Goal: Information Seeking & Learning: Learn about a topic

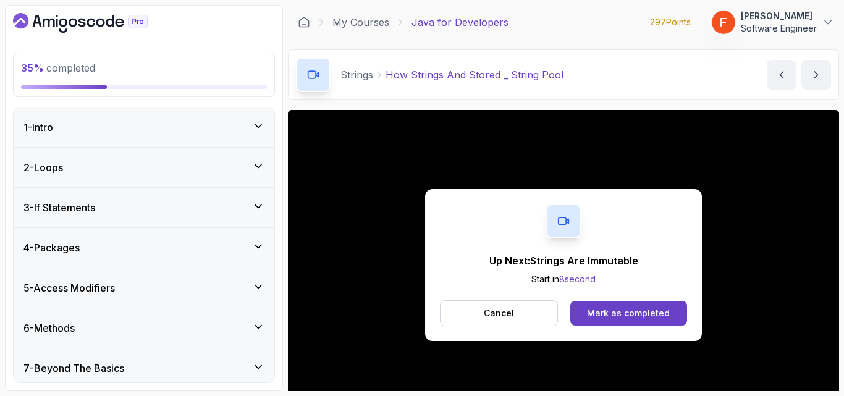
scroll to position [40, 0]
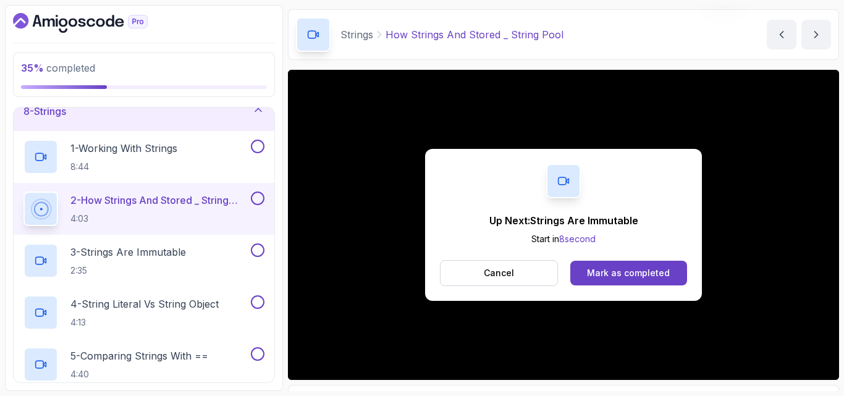
click at [617, 272] on div "Mark as completed" at bounding box center [628, 273] width 83 height 12
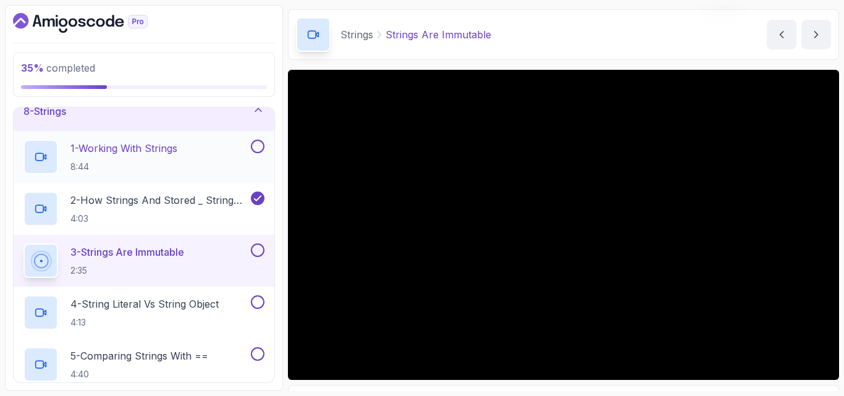
click at [258, 149] on button at bounding box center [258, 147] width 14 height 14
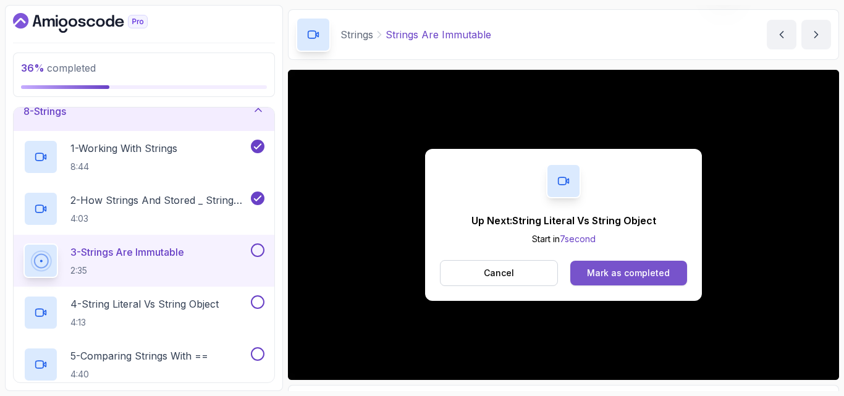
click at [587, 268] on button "Mark as completed" at bounding box center [628, 273] width 117 height 25
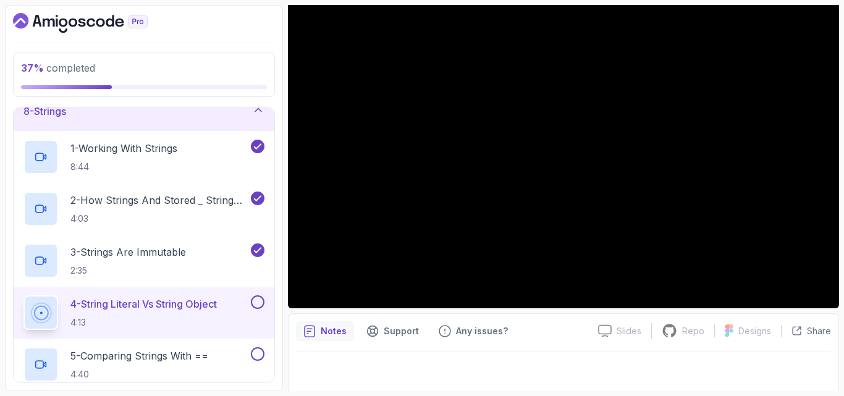
scroll to position [115, 0]
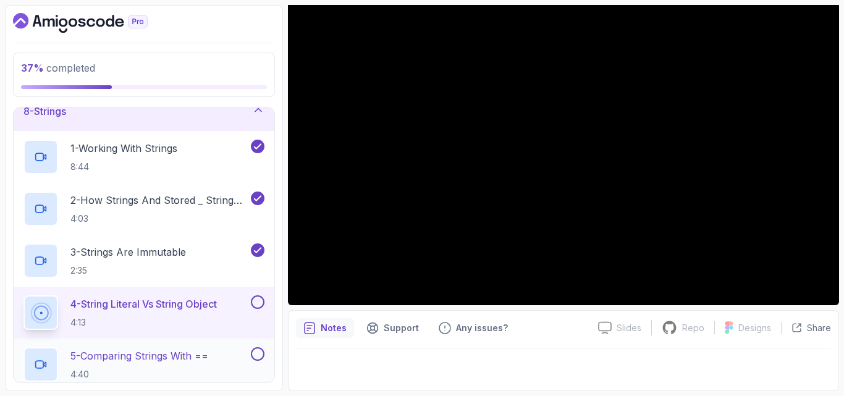
click at [185, 350] on p "5 - Comparing Strings With ==" at bounding box center [139, 356] width 138 height 15
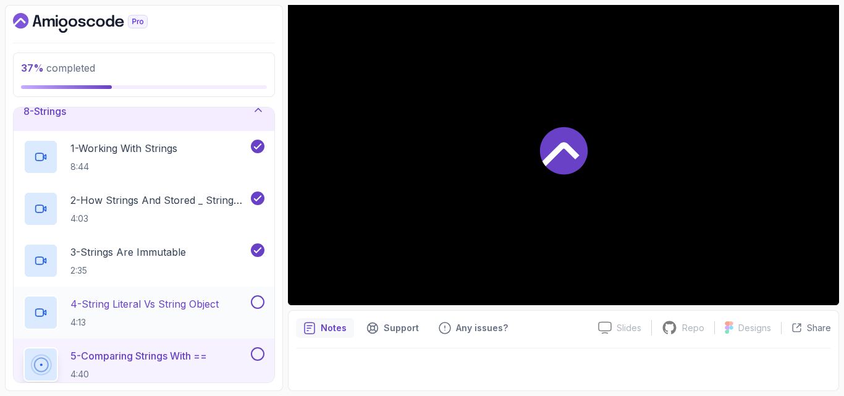
click at [261, 301] on button at bounding box center [258, 302] width 14 height 14
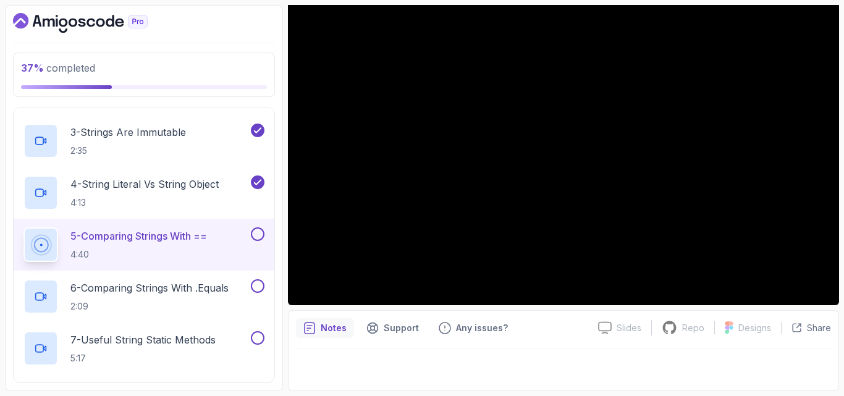
scroll to position [419, 0]
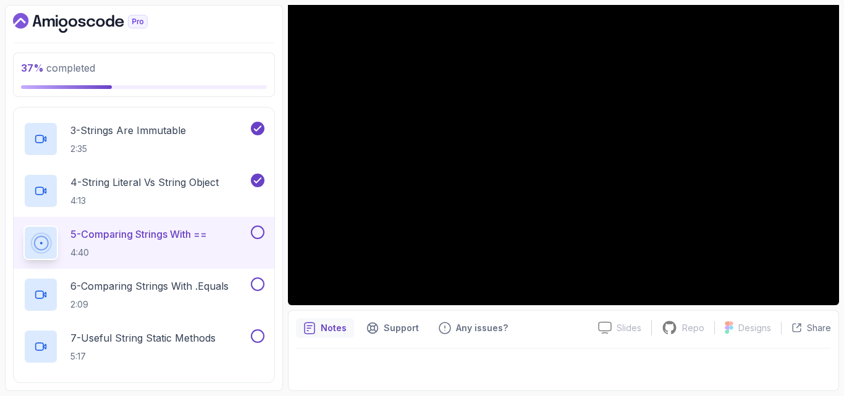
click at [258, 225] on div "5 - Comparing Strings With == 4:40" at bounding box center [144, 243] width 261 height 52
click at [206, 281] on p "6 - Comparing Strings With .Equals" at bounding box center [149, 286] width 158 height 15
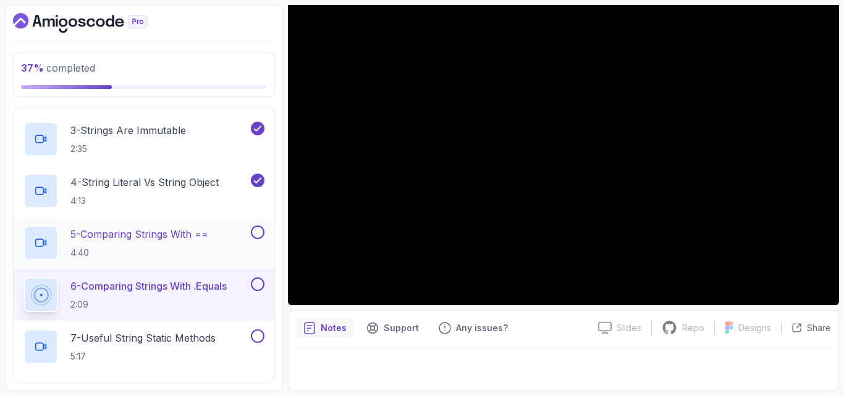
click at [259, 231] on button at bounding box center [258, 233] width 14 height 14
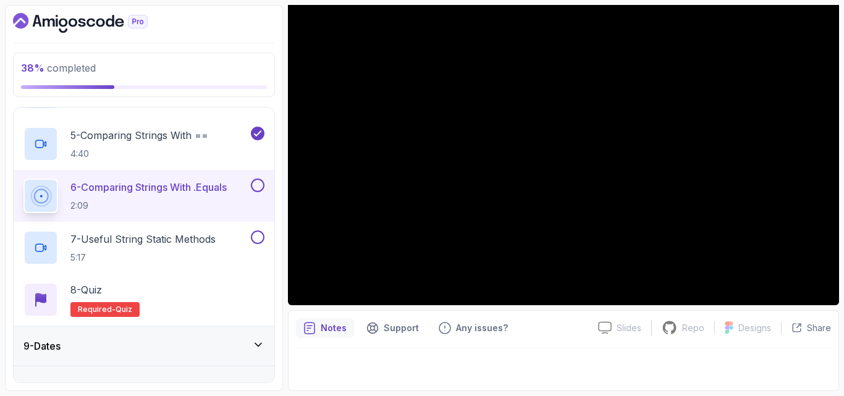
scroll to position [523, 0]
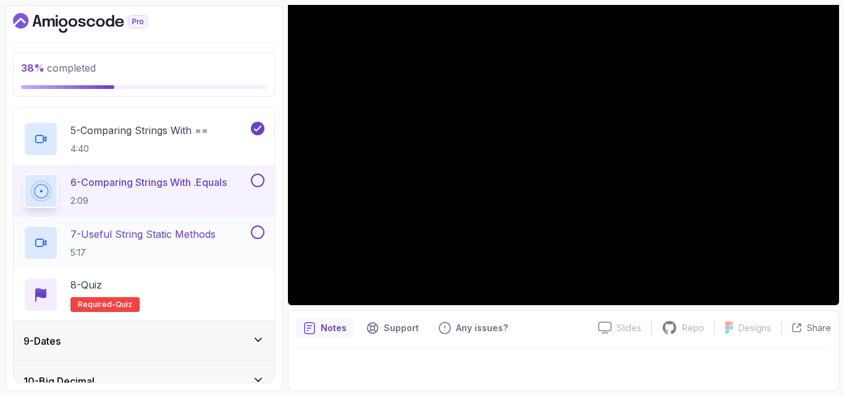
click at [182, 237] on p "7 - Useful String Static Methods" at bounding box center [142, 234] width 145 height 15
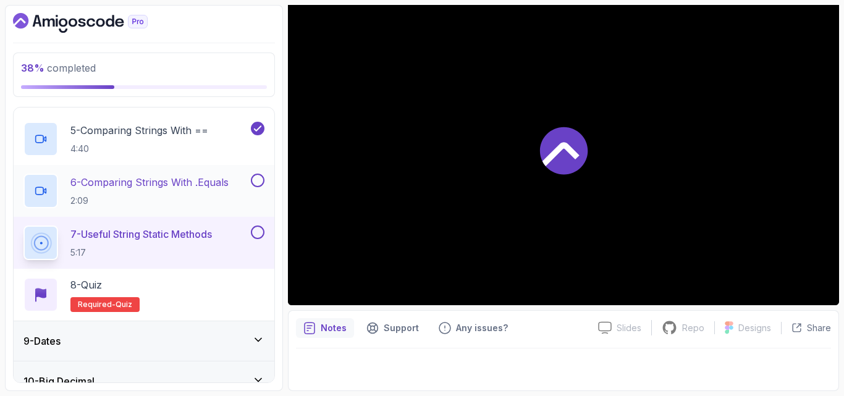
click at [255, 176] on button at bounding box center [258, 181] width 14 height 14
click at [255, 234] on button at bounding box center [258, 233] width 14 height 14
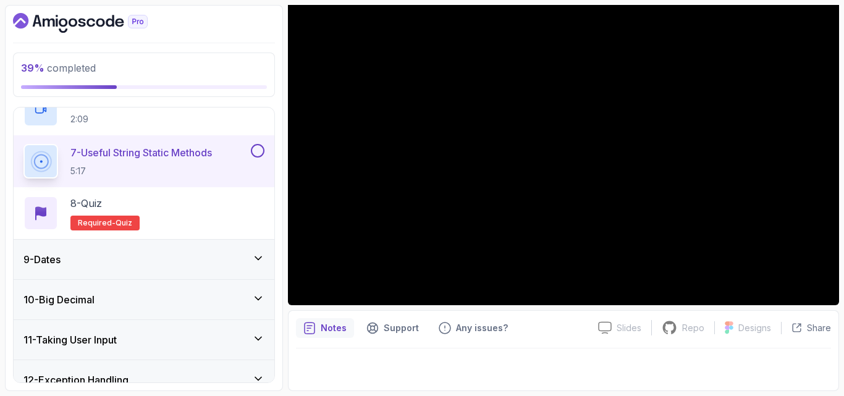
scroll to position [606, 0]
click at [257, 251] on icon at bounding box center [258, 257] width 12 height 12
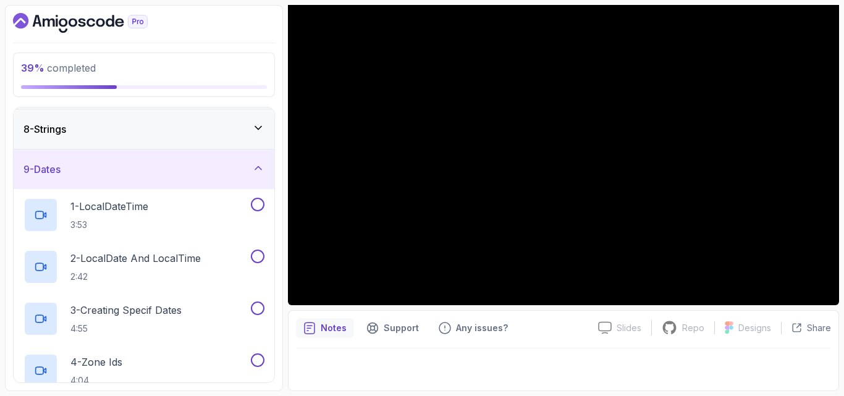
scroll to position [279, 0]
click at [243, 220] on div "1 - LocalDateTime 3:53" at bounding box center [135, 215] width 225 height 35
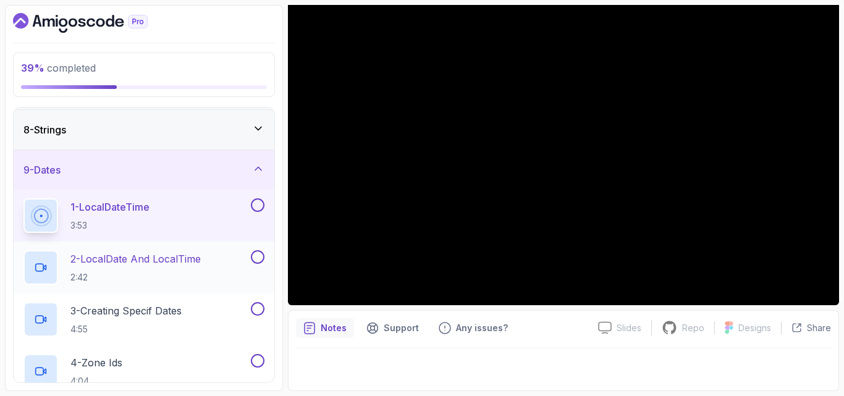
click at [197, 260] on p "2 - LocalDate And LocalTime" at bounding box center [135, 259] width 130 height 15
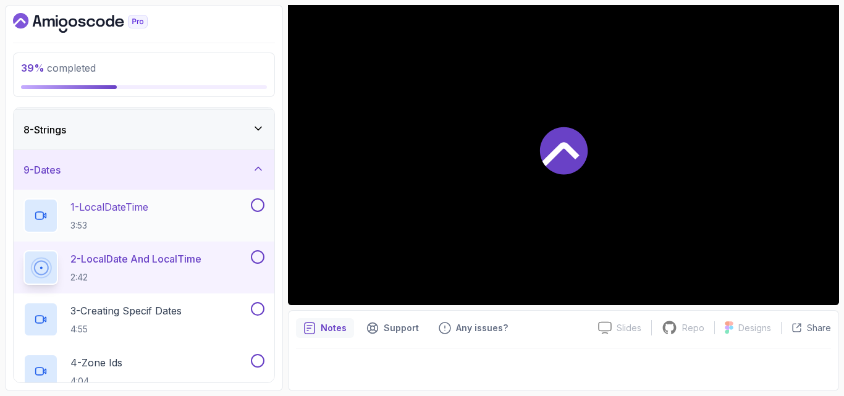
click at [260, 206] on button at bounding box center [258, 205] width 14 height 14
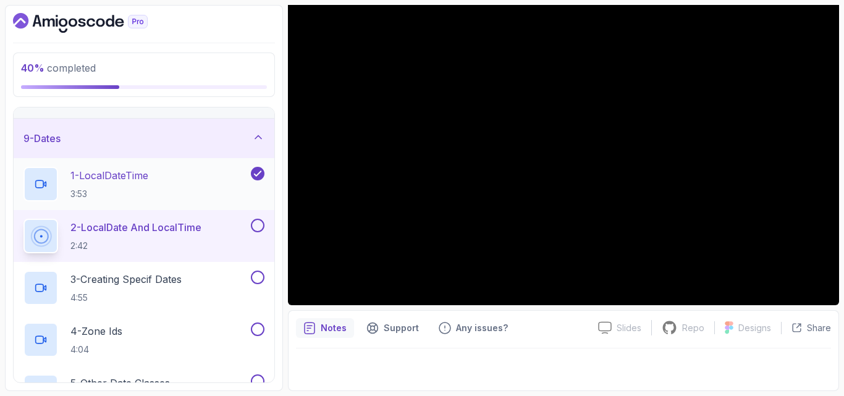
scroll to position [309, 0]
click at [254, 147] on div "9 - Dates" at bounding box center [143, 139] width 241 height 15
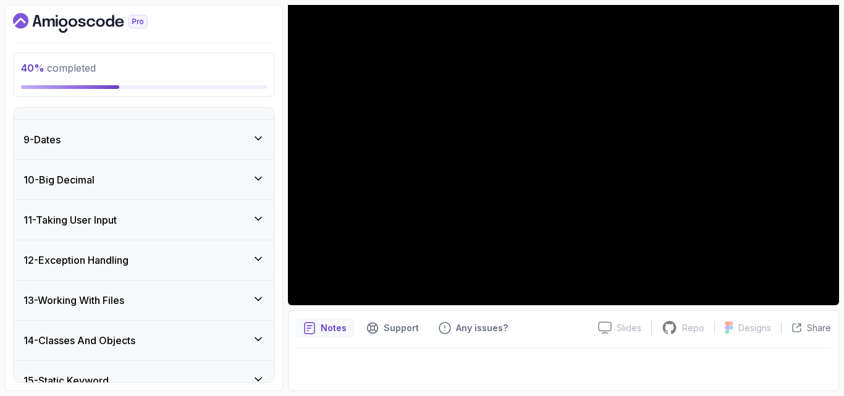
click at [254, 147] on div "9 - Dates" at bounding box center [143, 139] width 241 height 15
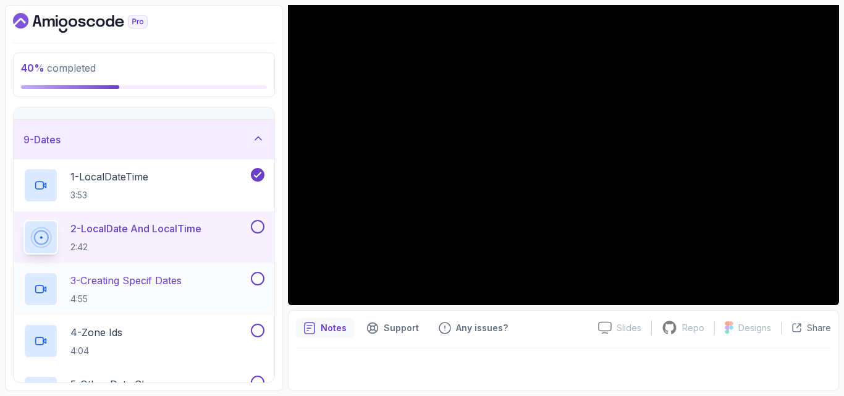
click at [103, 288] on p "3 - Creating Specif Dates" at bounding box center [125, 280] width 111 height 15
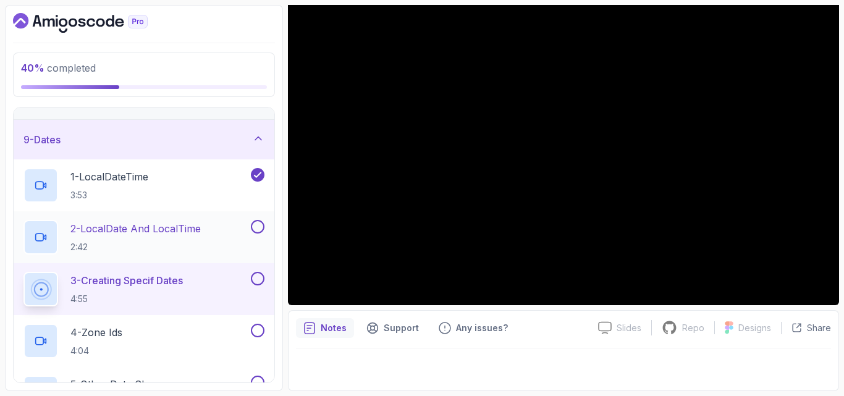
click at [258, 231] on button at bounding box center [258, 227] width 14 height 14
click at [183, 340] on div "4 - Zone Ids 4:04" at bounding box center [135, 341] width 225 height 35
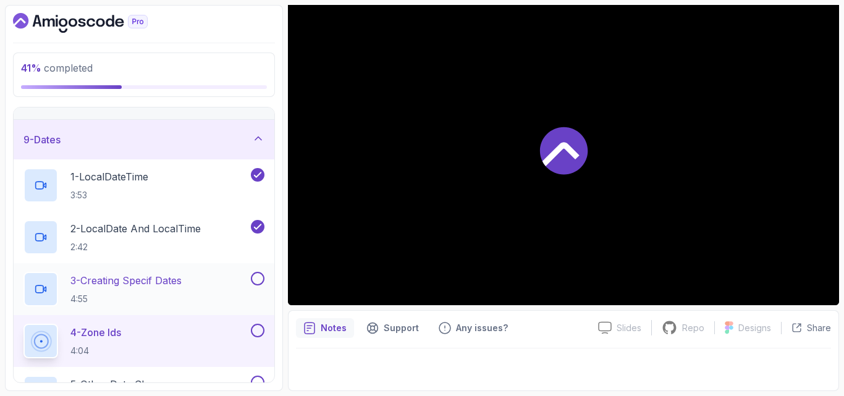
click at [256, 280] on button at bounding box center [258, 279] width 14 height 14
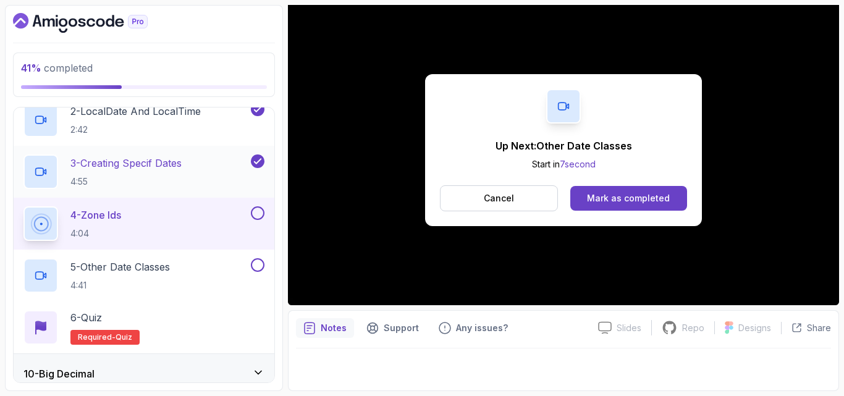
scroll to position [427, 0]
click at [211, 284] on div "5 - Other Date Classes 4:41" at bounding box center [135, 275] width 225 height 35
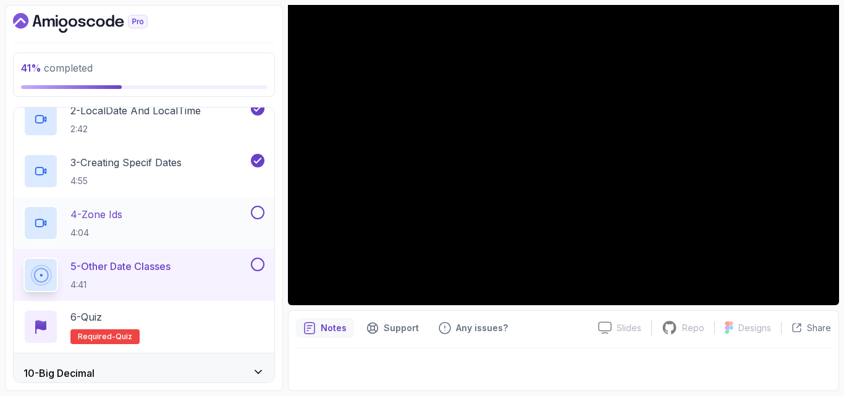
click at [262, 214] on button at bounding box center [258, 213] width 14 height 14
click at [150, 289] on p "4:41" at bounding box center [120, 285] width 100 height 12
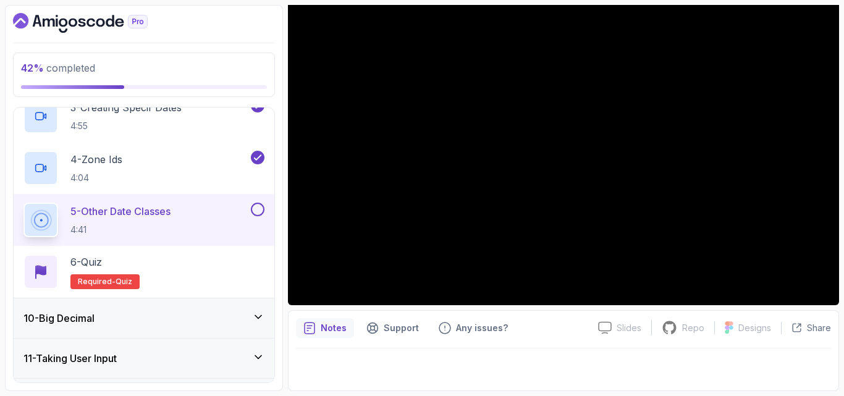
scroll to position [485, 0]
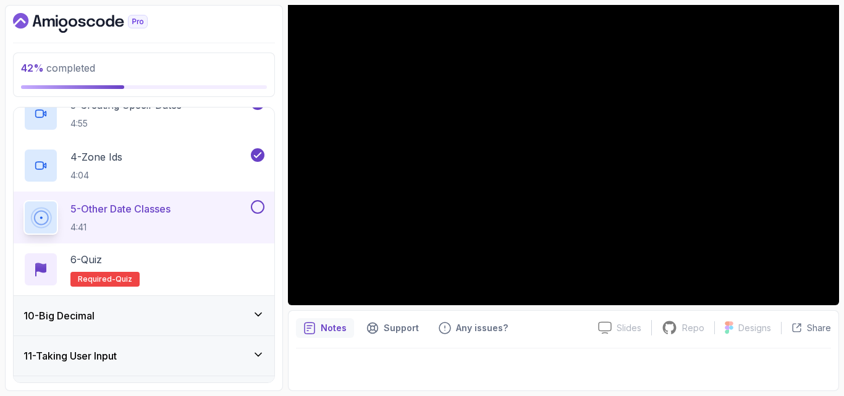
click at [256, 210] on button at bounding box center [258, 207] width 14 height 14
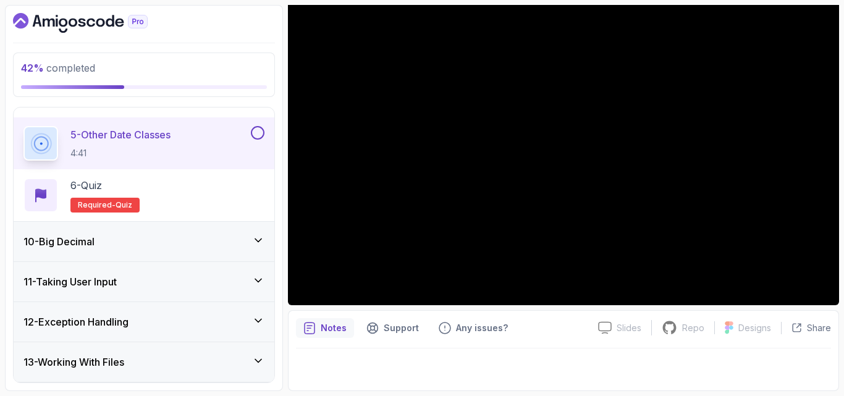
scroll to position [574, 0]
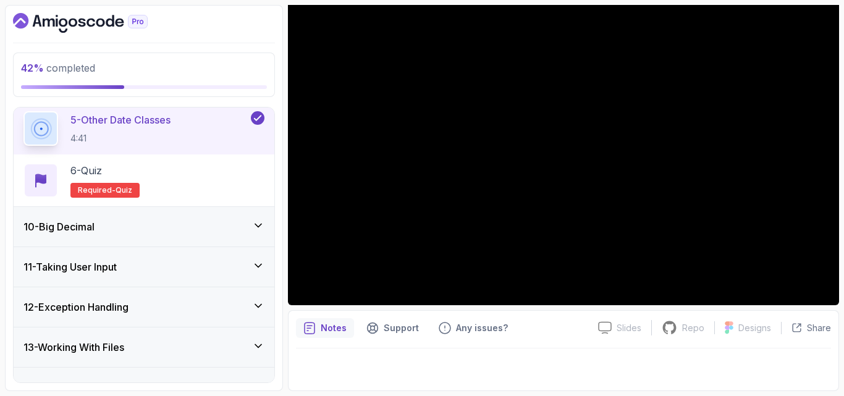
click at [243, 220] on div "10 - Big Decimal" at bounding box center [143, 226] width 241 height 15
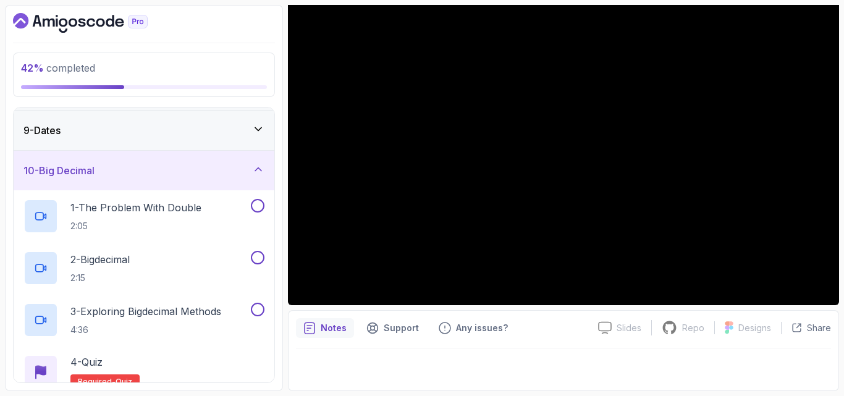
scroll to position [315, 0]
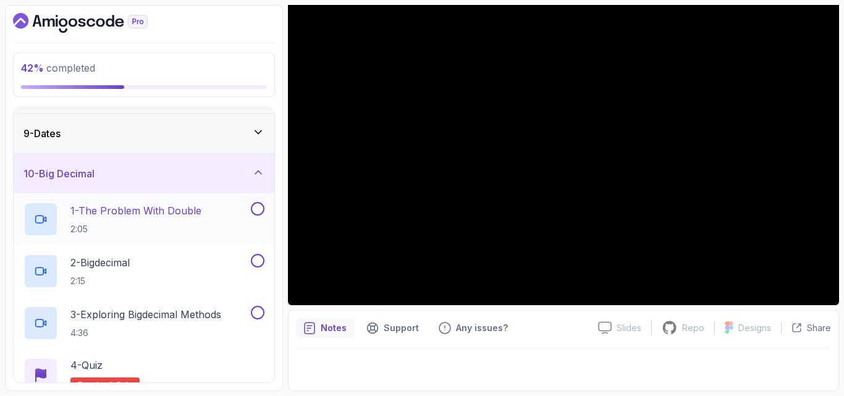
click at [189, 227] on p "2:05" at bounding box center [135, 229] width 131 height 12
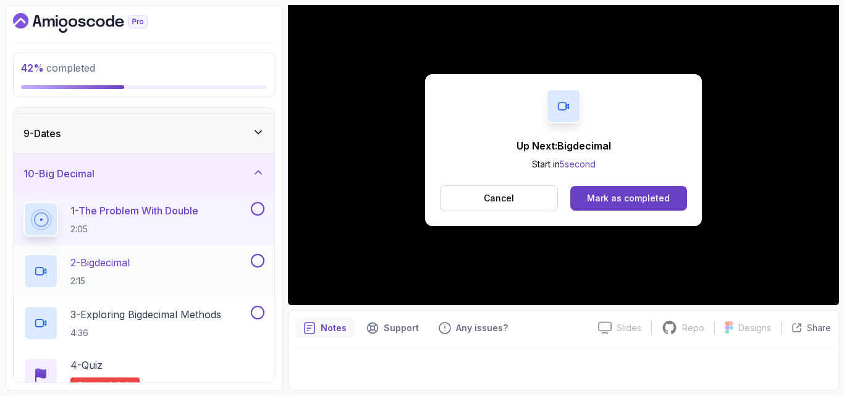
click at [164, 274] on div "2 - Bigdecimal 2:15" at bounding box center [135, 271] width 225 height 35
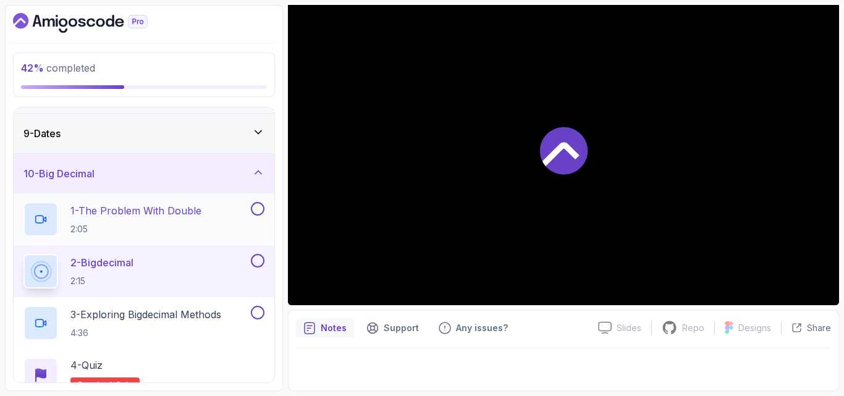
click at [257, 209] on button at bounding box center [258, 209] width 14 height 14
click at [251, 202] on button at bounding box center [258, 209] width 14 height 14
click at [257, 213] on button at bounding box center [258, 209] width 14 height 14
